Goal: Task Accomplishment & Management: Use online tool/utility

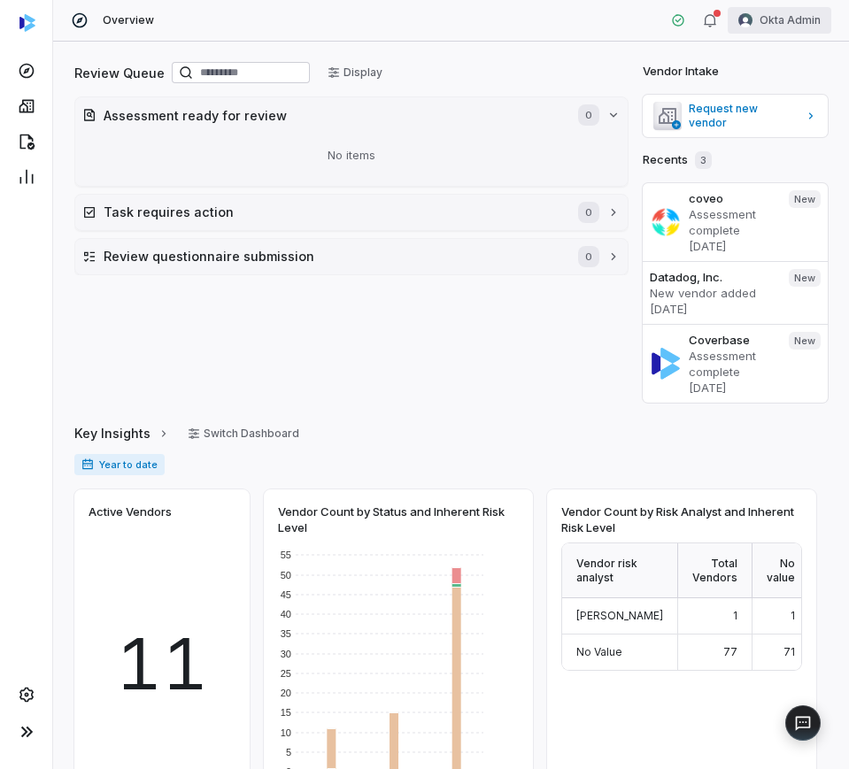
click at [795, 12] on html "Overview Okta Admin Review Queue Display Assessment ready for review 0 No items…" at bounding box center [424, 384] width 849 height 769
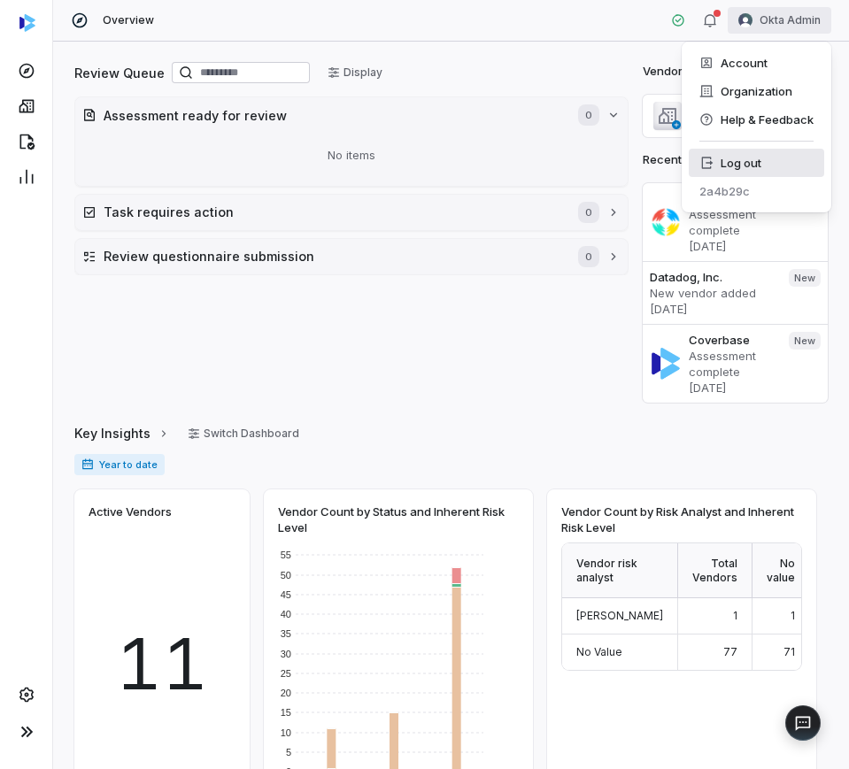
click at [716, 172] on div "Log out" at bounding box center [756, 163] width 135 height 28
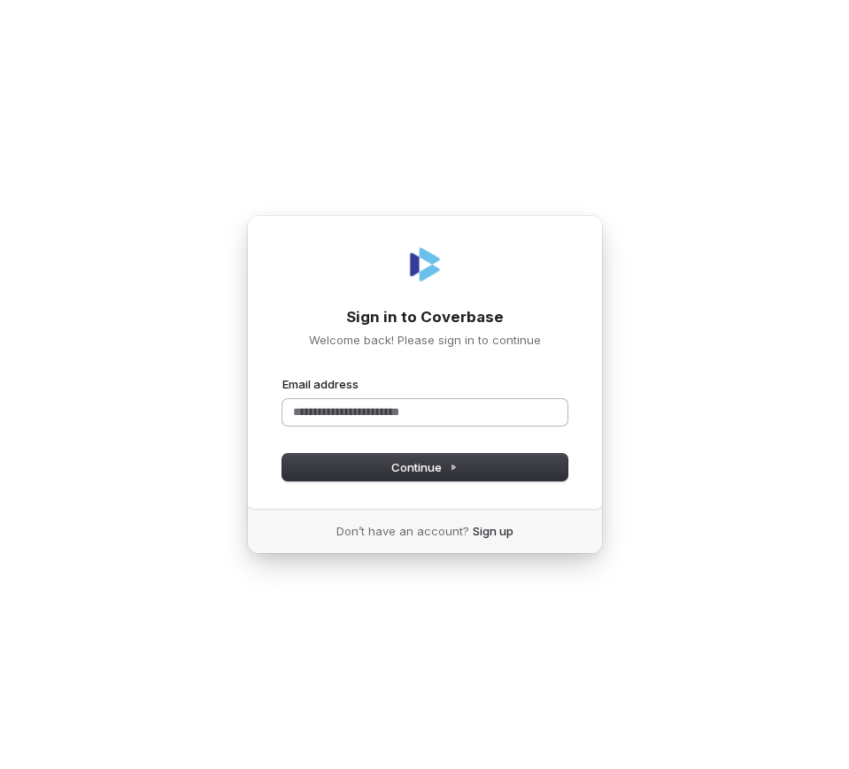
click at [419, 415] on input "Email address" at bounding box center [424, 412] width 285 height 27
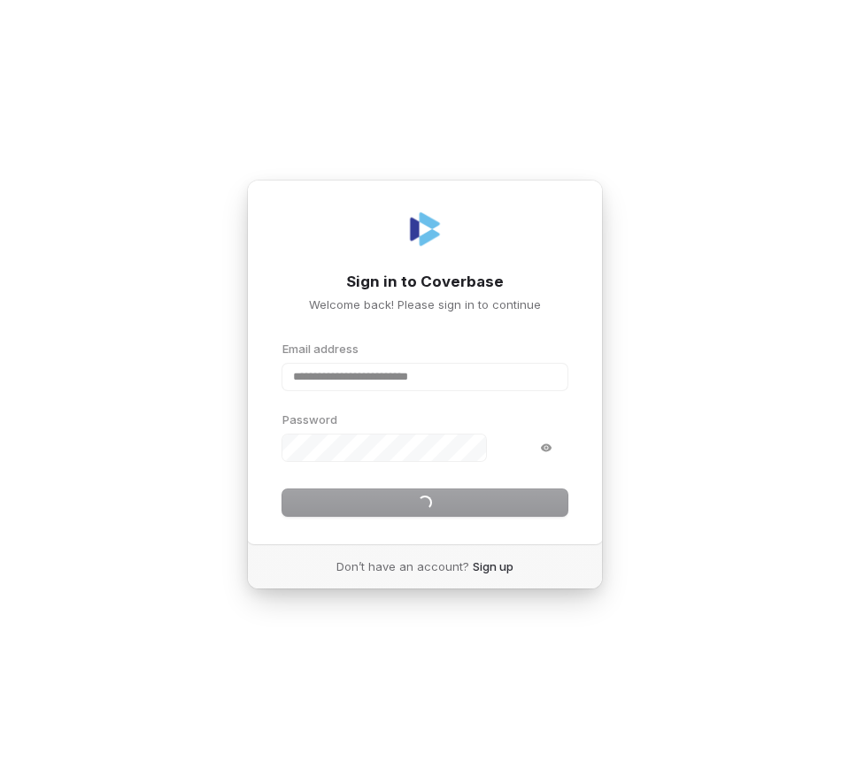
type input "**********"
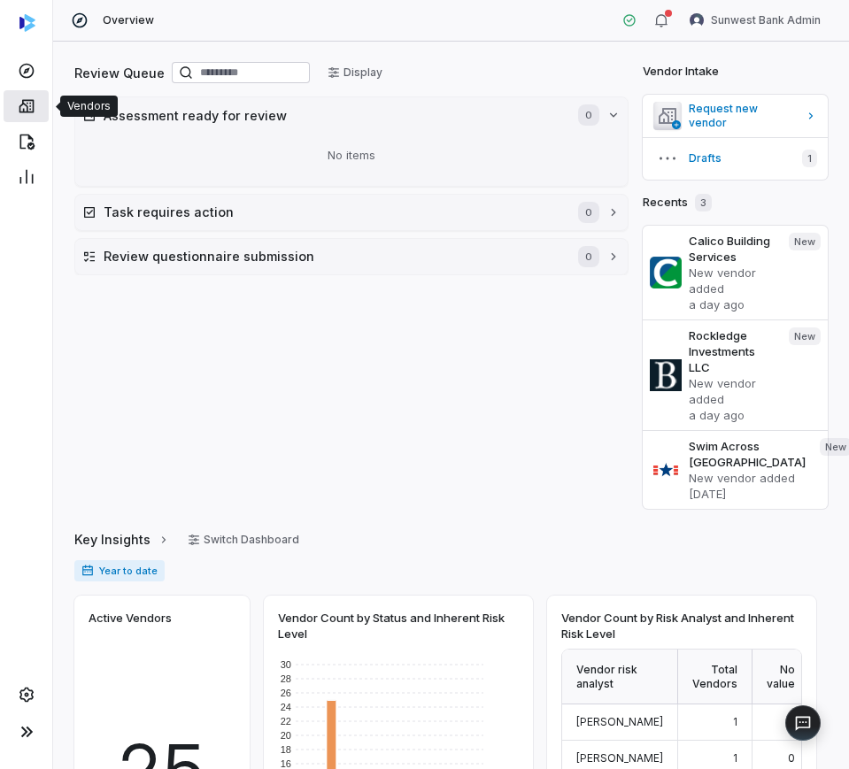
click at [33, 98] on icon at bounding box center [27, 106] width 18 height 18
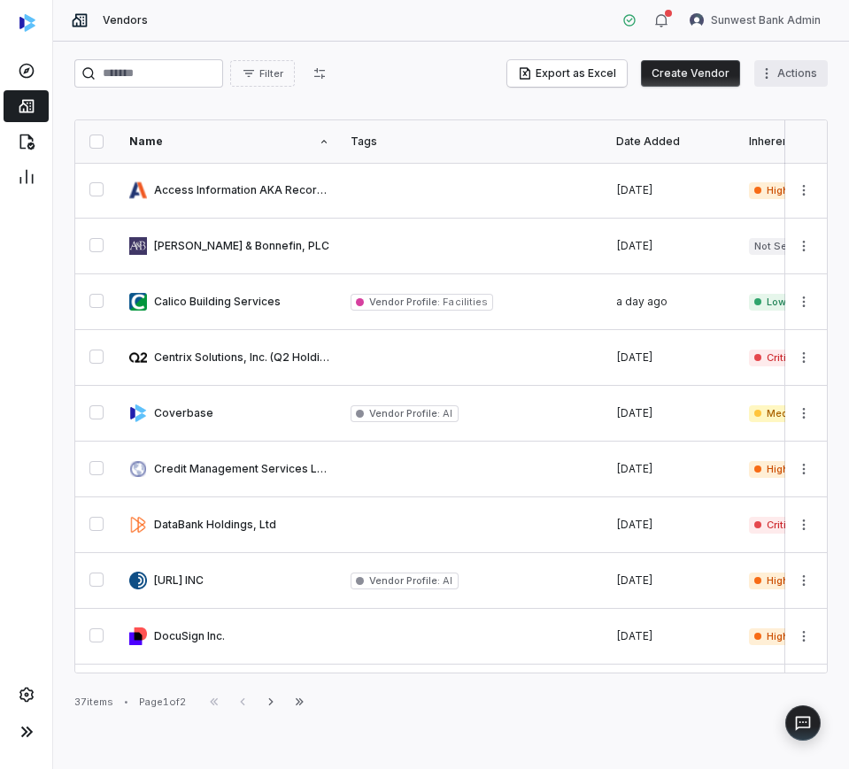
click at [800, 75] on html "Vendors Sunwest Bank Admin Filter Export as Excel Create Vendor Actions Name Ta…" at bounding box center [424, 384] width 849 height 769
click at [753, 103] on div "Bulk Create Vendors" at bounding box center [743, 111] width 155 height 28
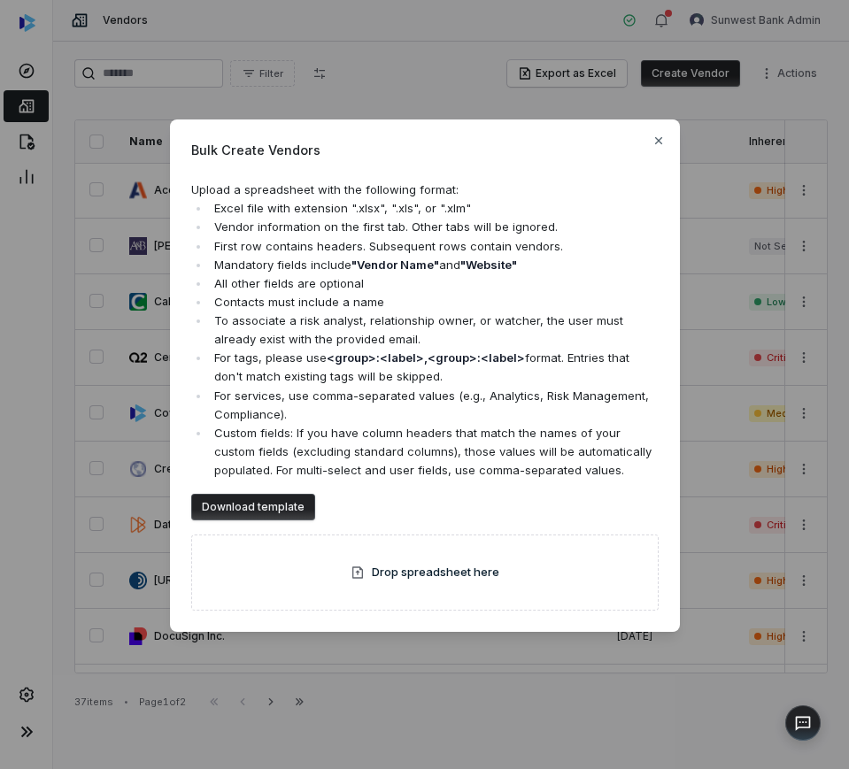
click at [451, 566] on span "Drop spreadsheet here" at bounding box center [435, 573] width 127 height 18
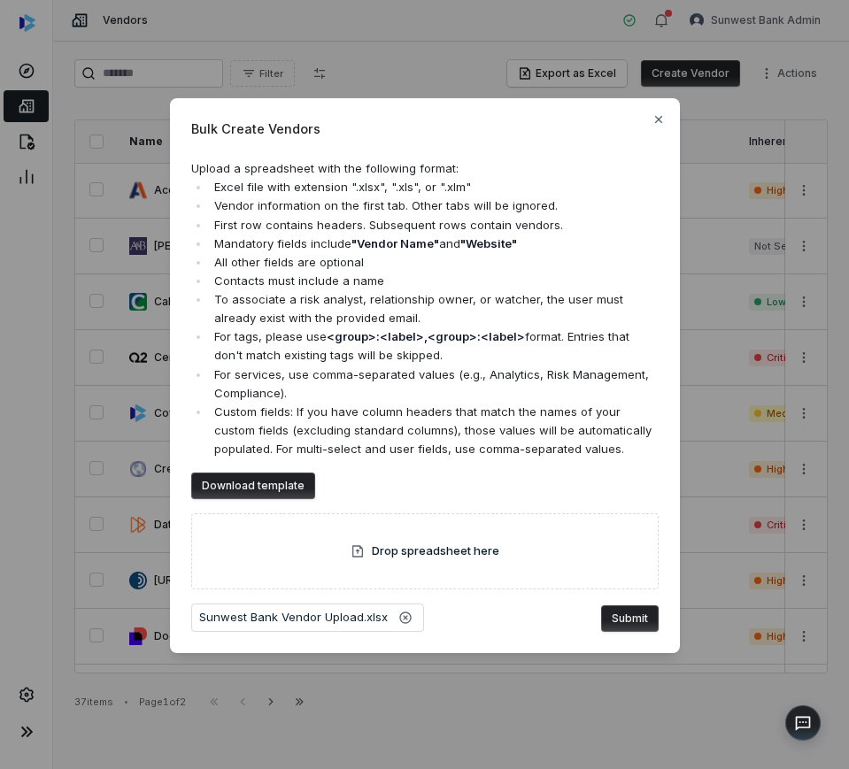
click at [635, 616] on button "Submit" at bounding box center [630, 618] width 58 height 27
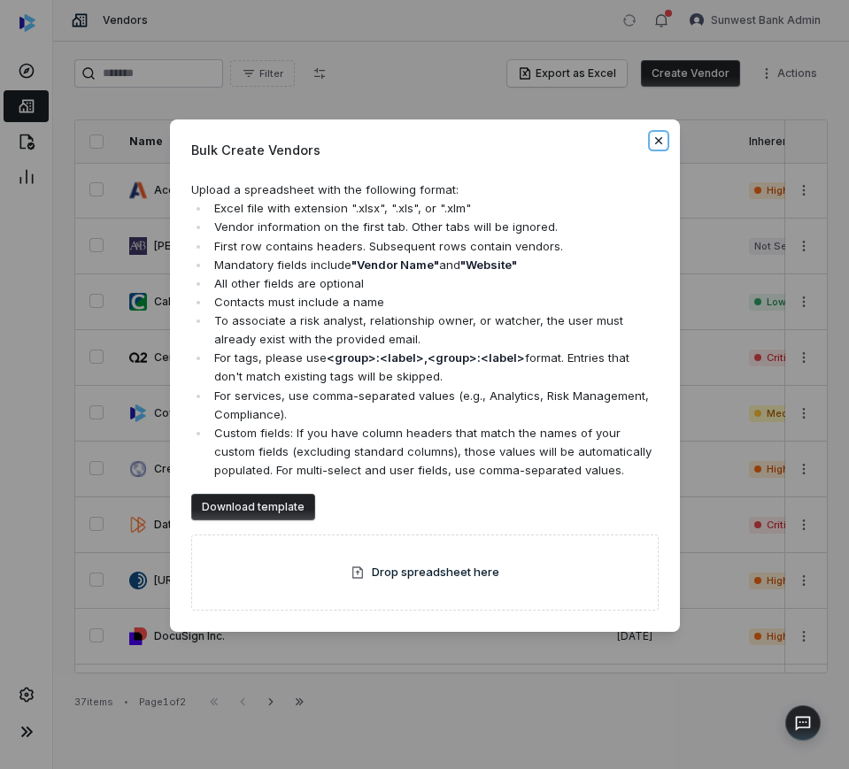
click at [654, 137] on icon "button" at bounding box center [658, 141] width 14 height 14
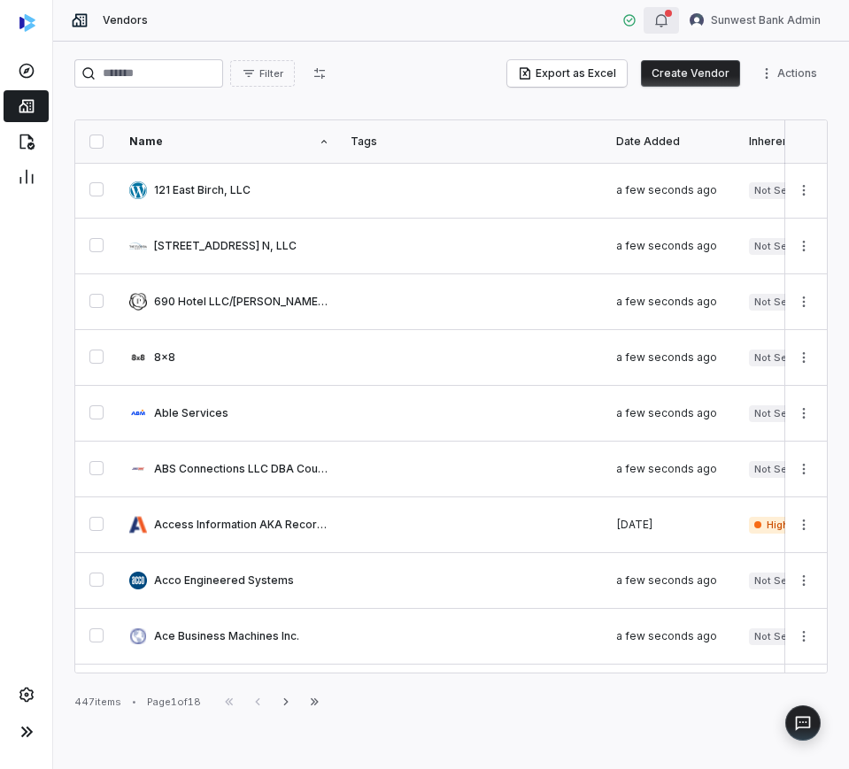
click at [675, 19] on button "button" at bounding box center [660, 20] width 35 height 27
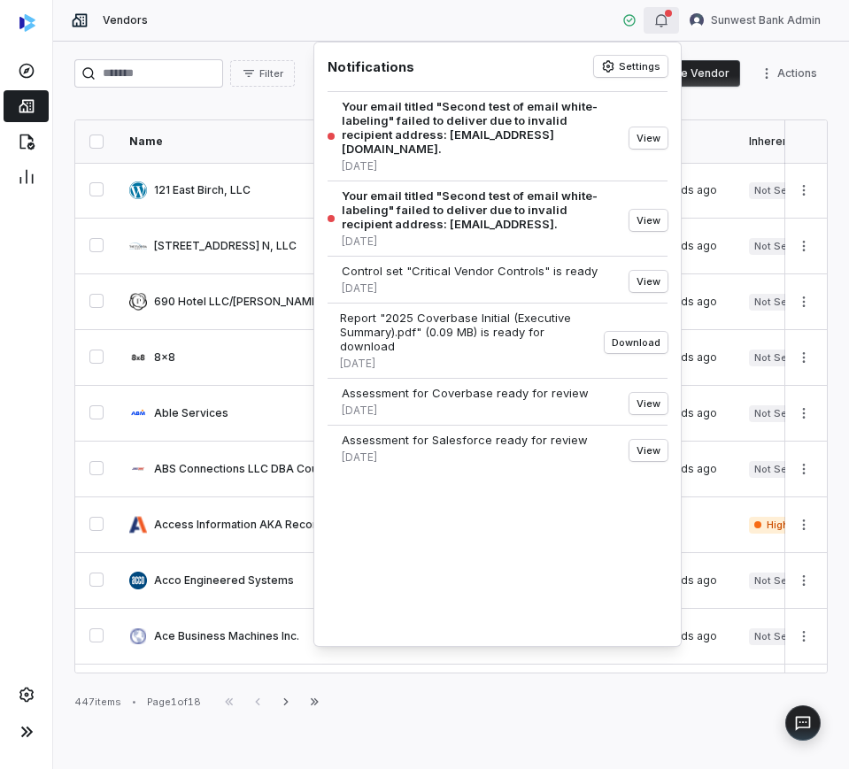
click at [668, 19] on icon "button" at bounding box center [661, 20] width 14 height 14
